Goal: Information Seeking & Learning: Check status

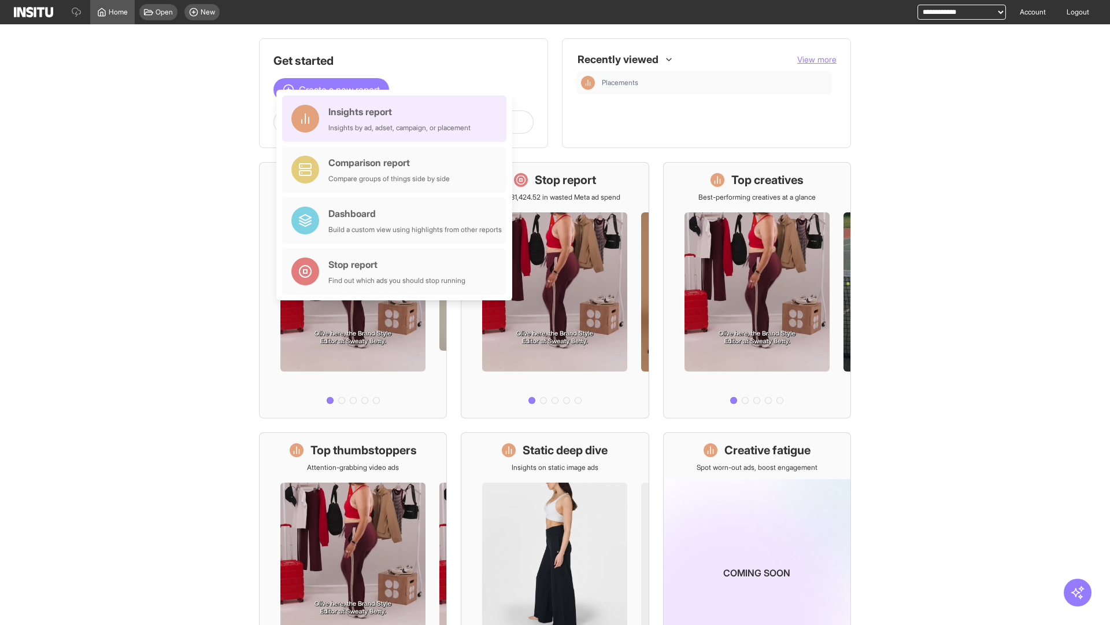
click at [397, 119] on div "Insights report Insights by ad, adset, campaign, or placement" at bounding box center [399, 119] width 142 height 28
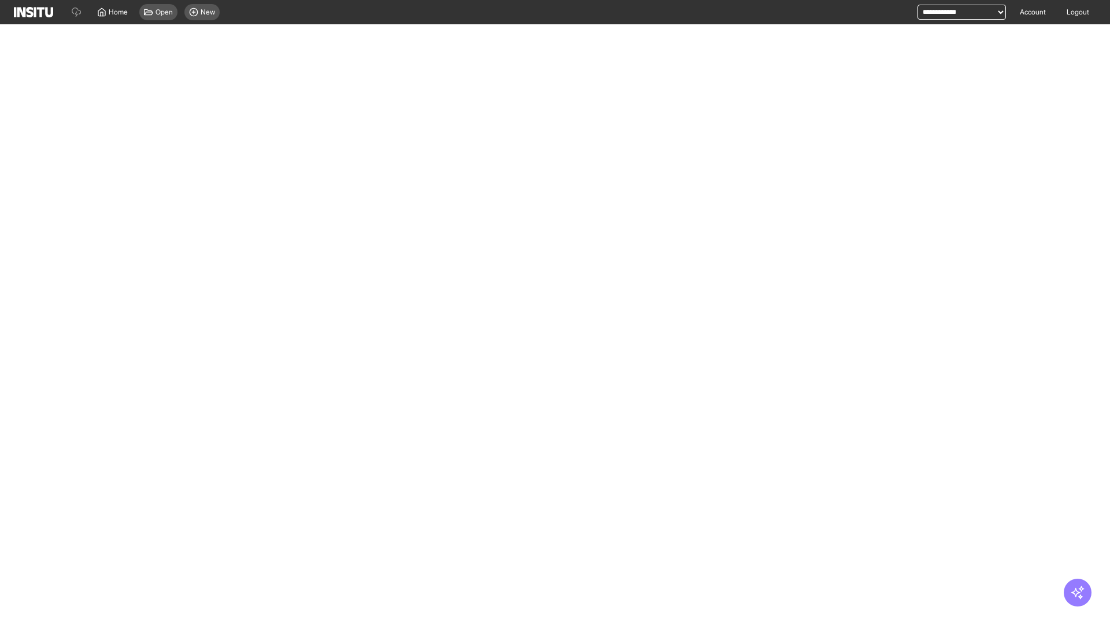
select select "**"
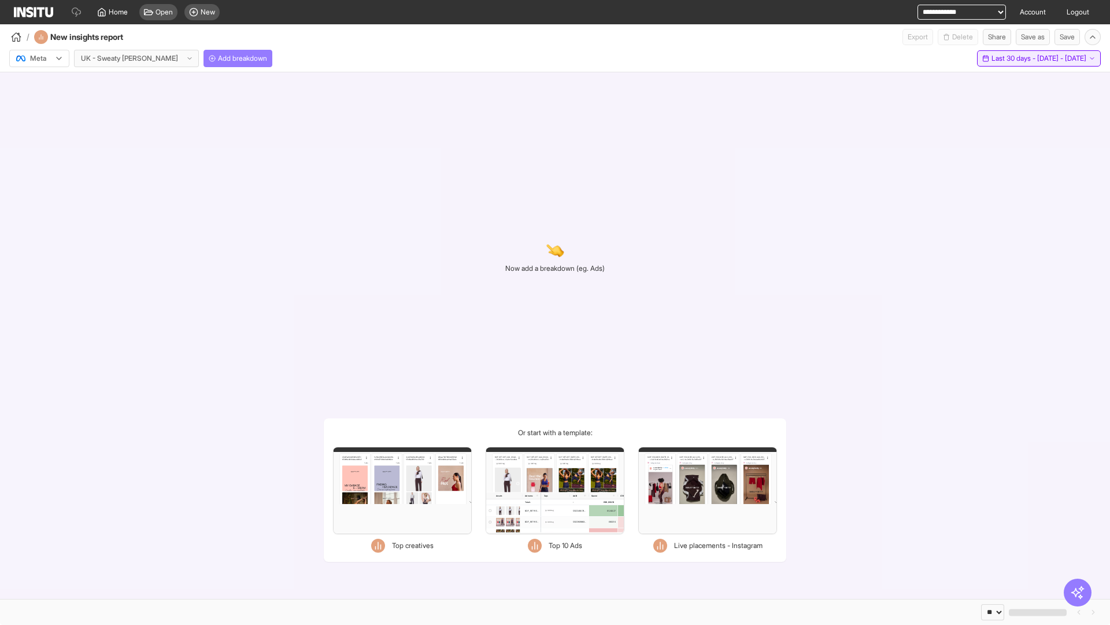
click at [1015, 58] on span "Last 30 days - [DATE] - [DATE]" at bounding box center [1039, 58] width 95 height 9
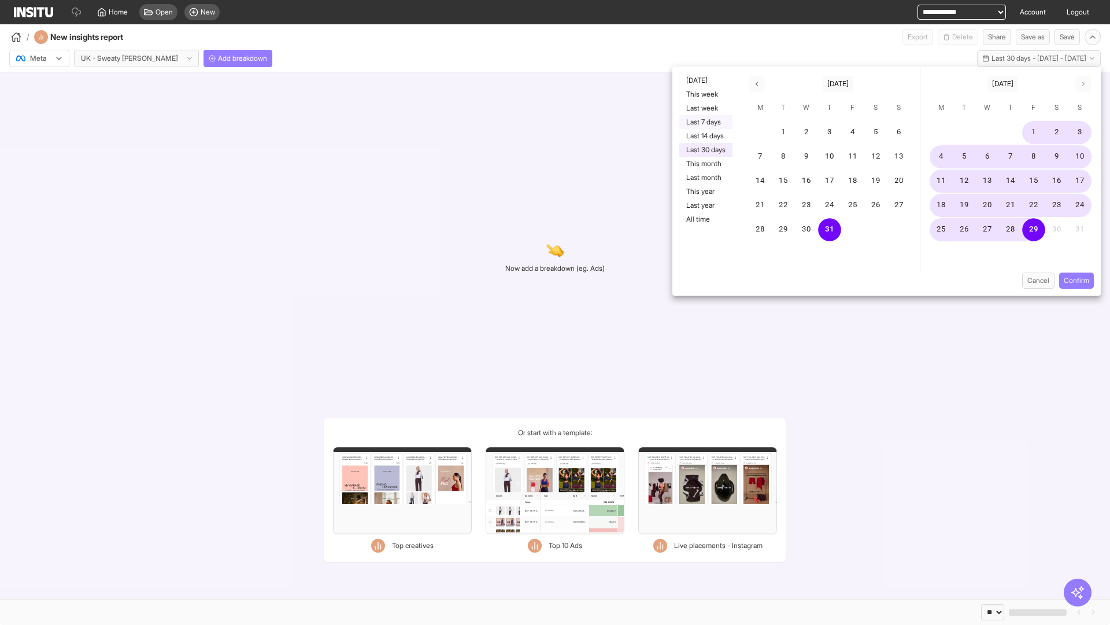
click at [705, 122] on button "Last 7 days" at bounding box center [705, 122] width 53 height 14
